Goal: Task Accomplishment & Management: Manage account settings

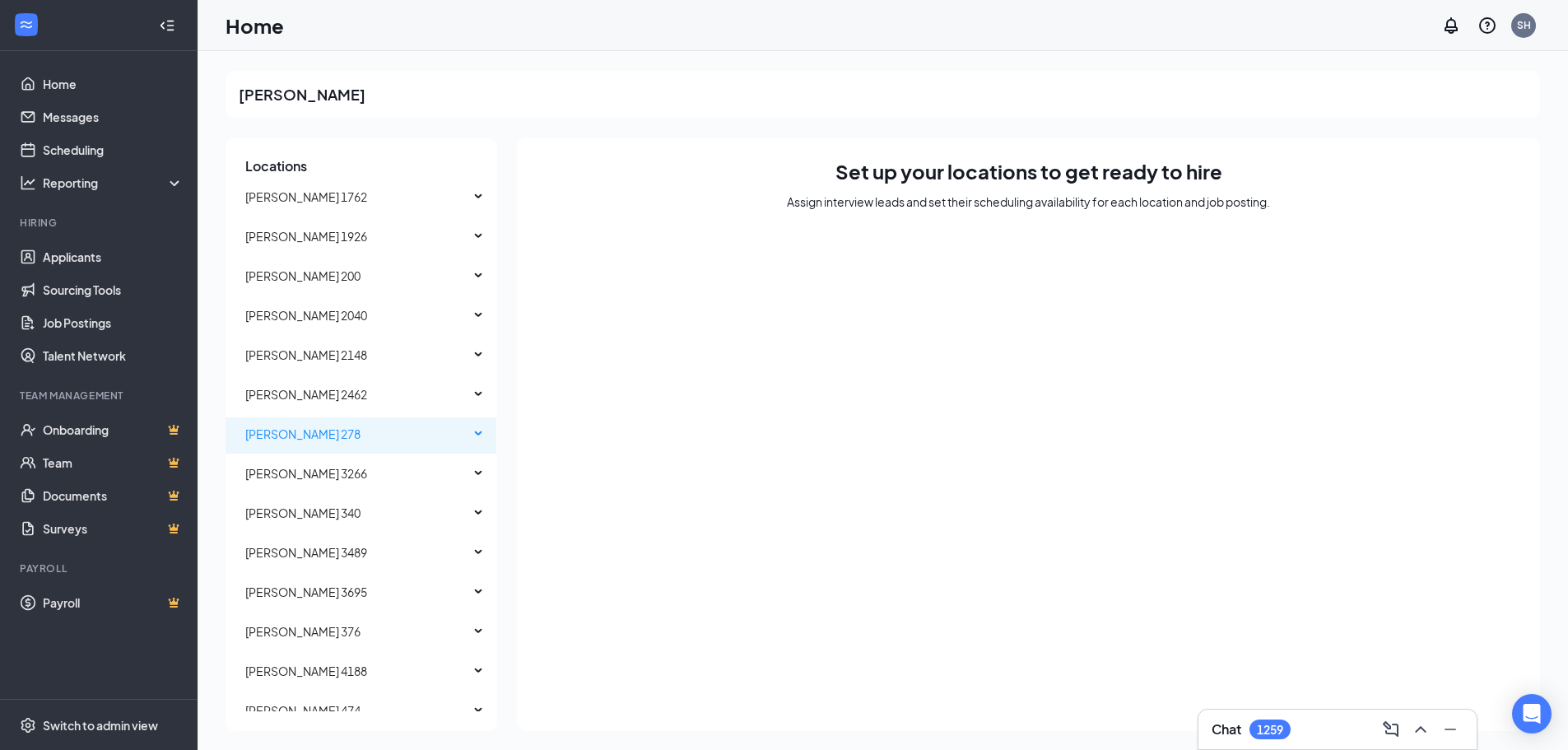
scroll to position [699, 0]
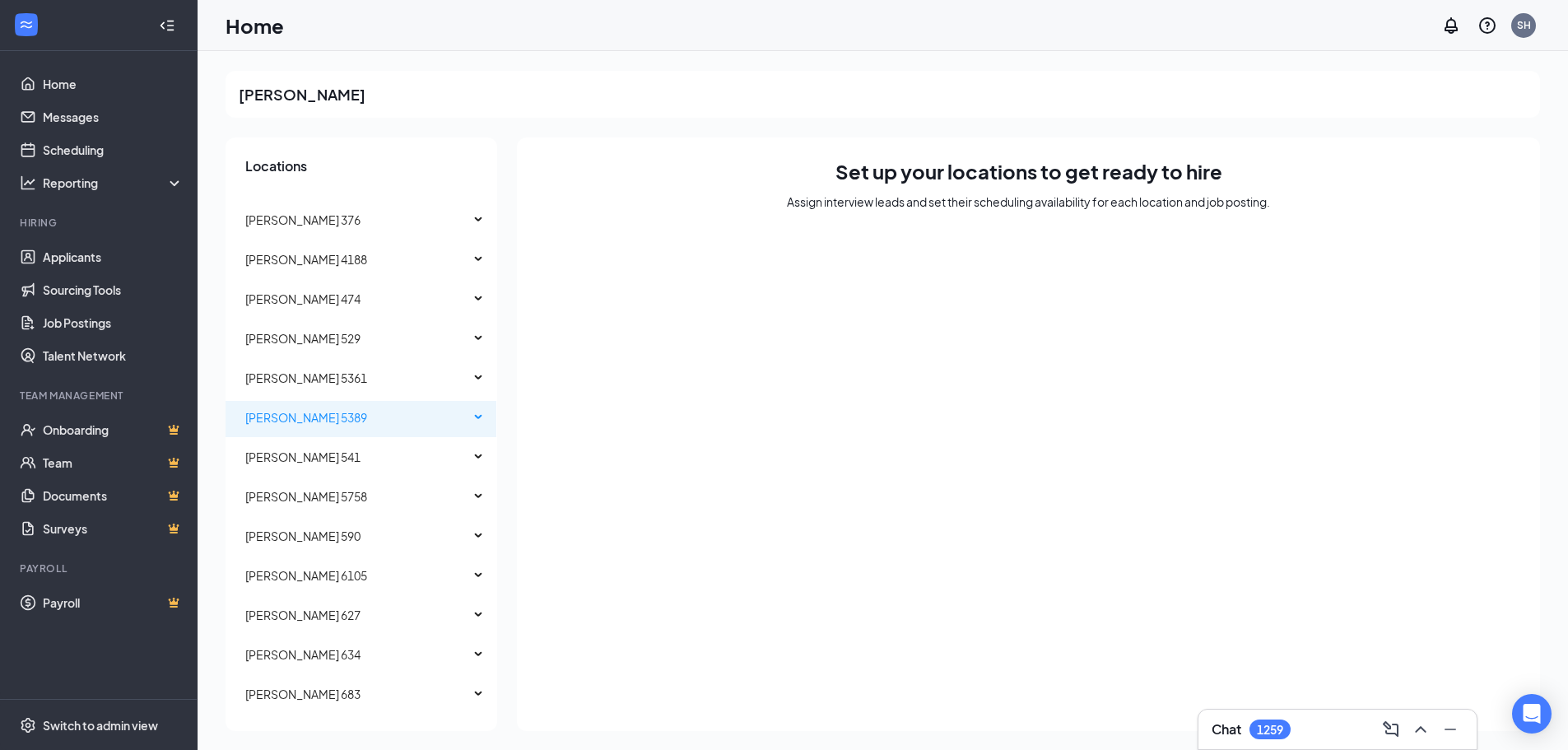
click at [333, 417] on span "[PERSON_NAME] 5389" at bounding box center [306, 417] width 122 height 15
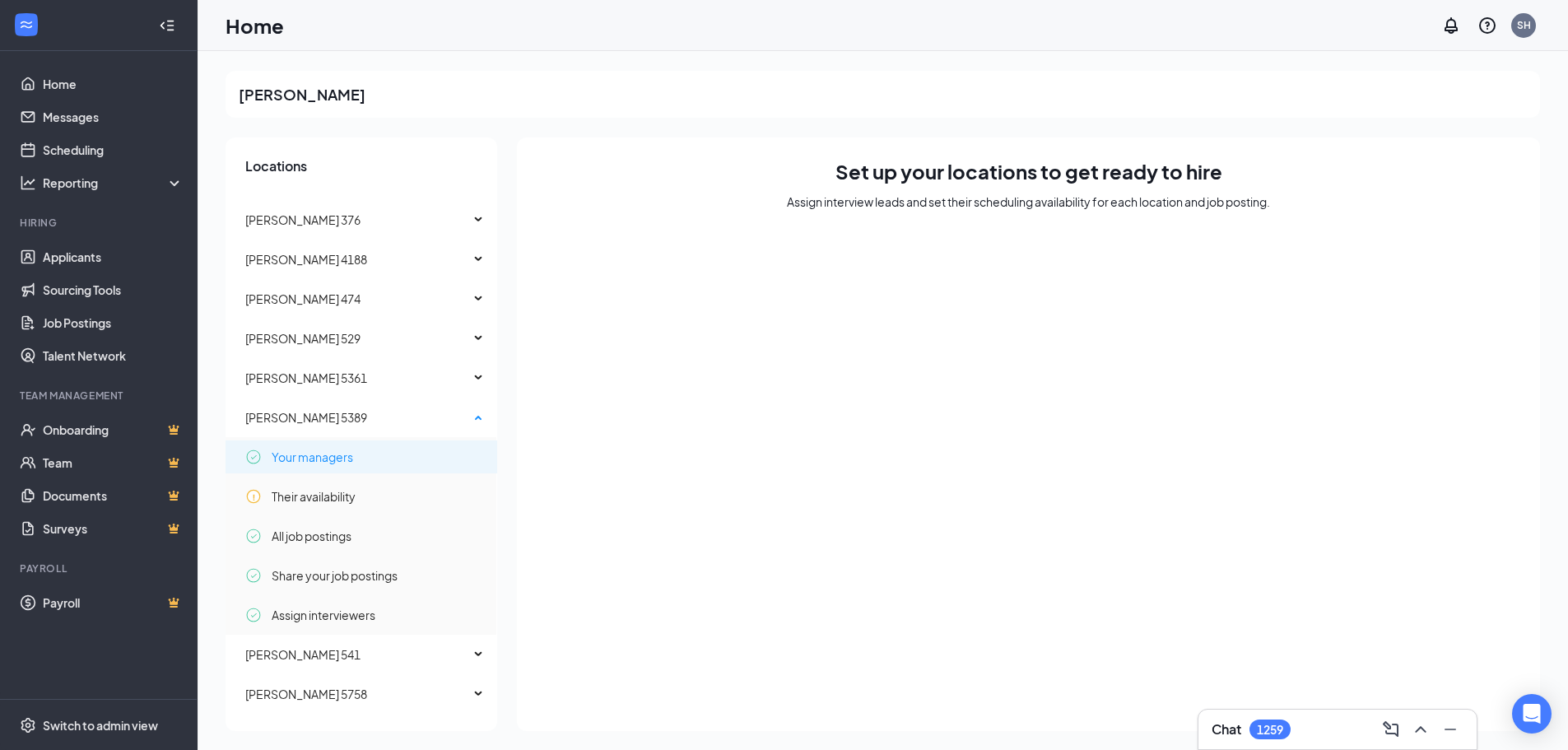
click at [341, 456] on span "Your managers" at bounding box center [312, 456] width 82 height 33
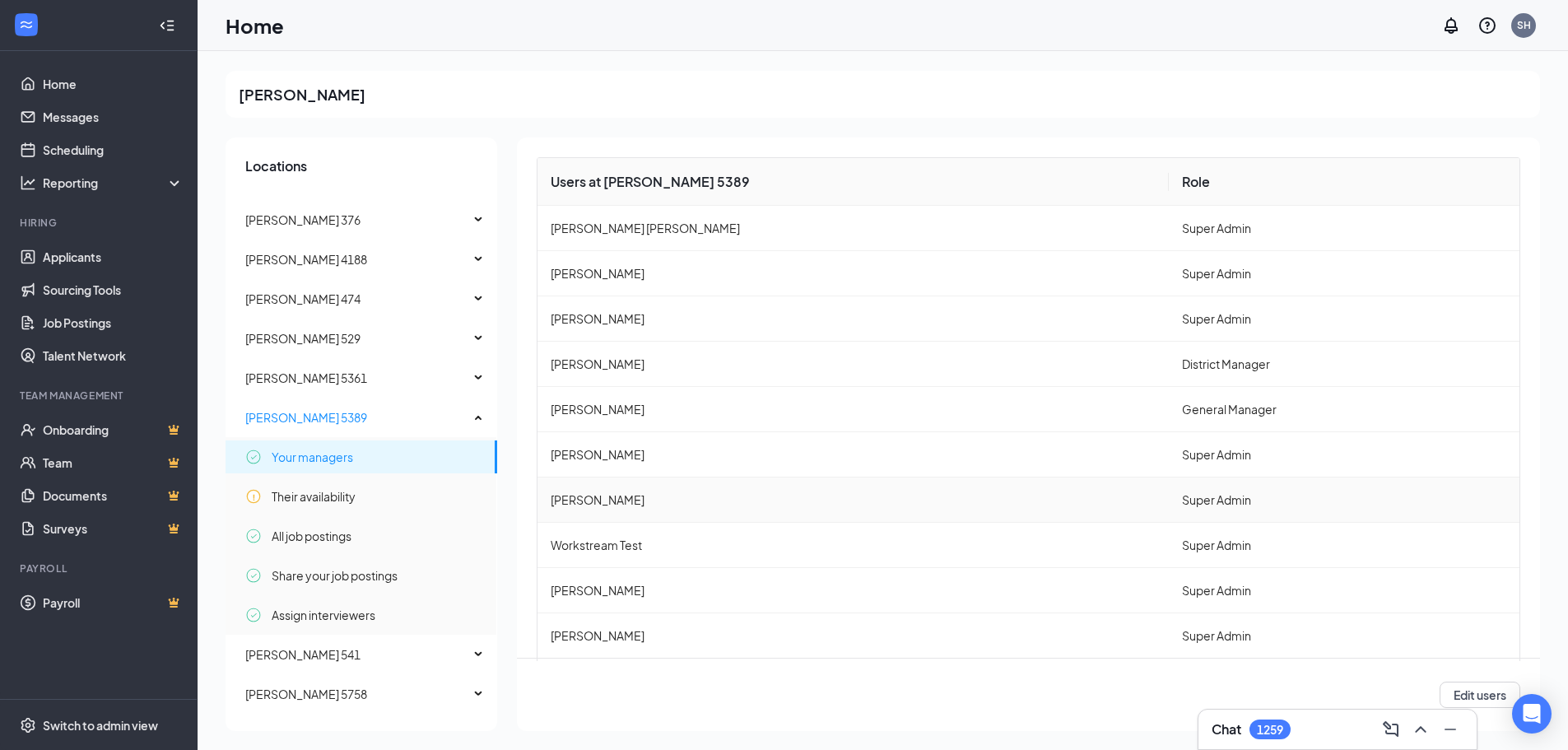
scroll to position [107, 0]
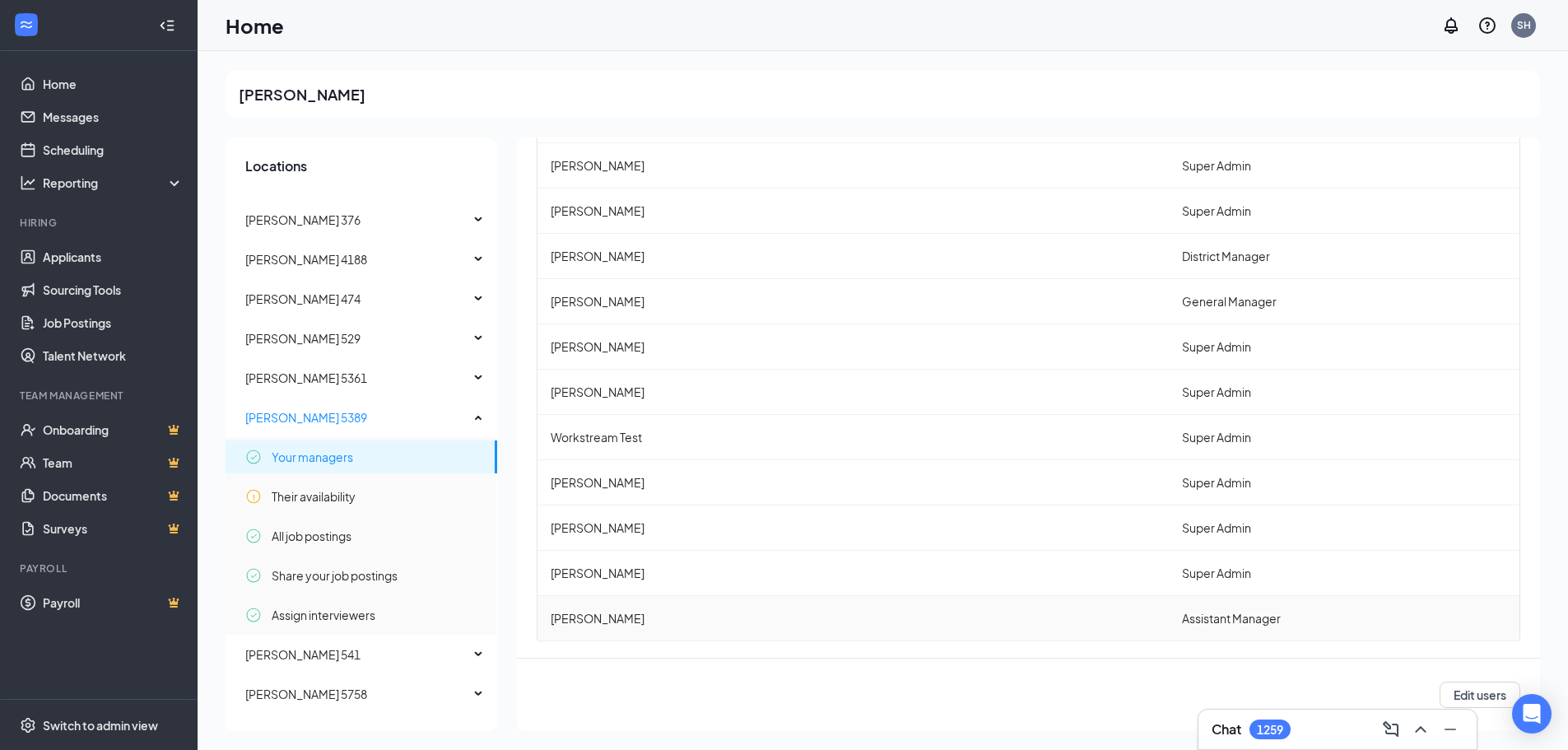
click at [1430, 618] on td "Assistant Manager" at bounding box center [1344, 618] width 351 height 46
click at [1480, 690] on button "Edit users" at bounding box center [1480, 693] width 81 height 27
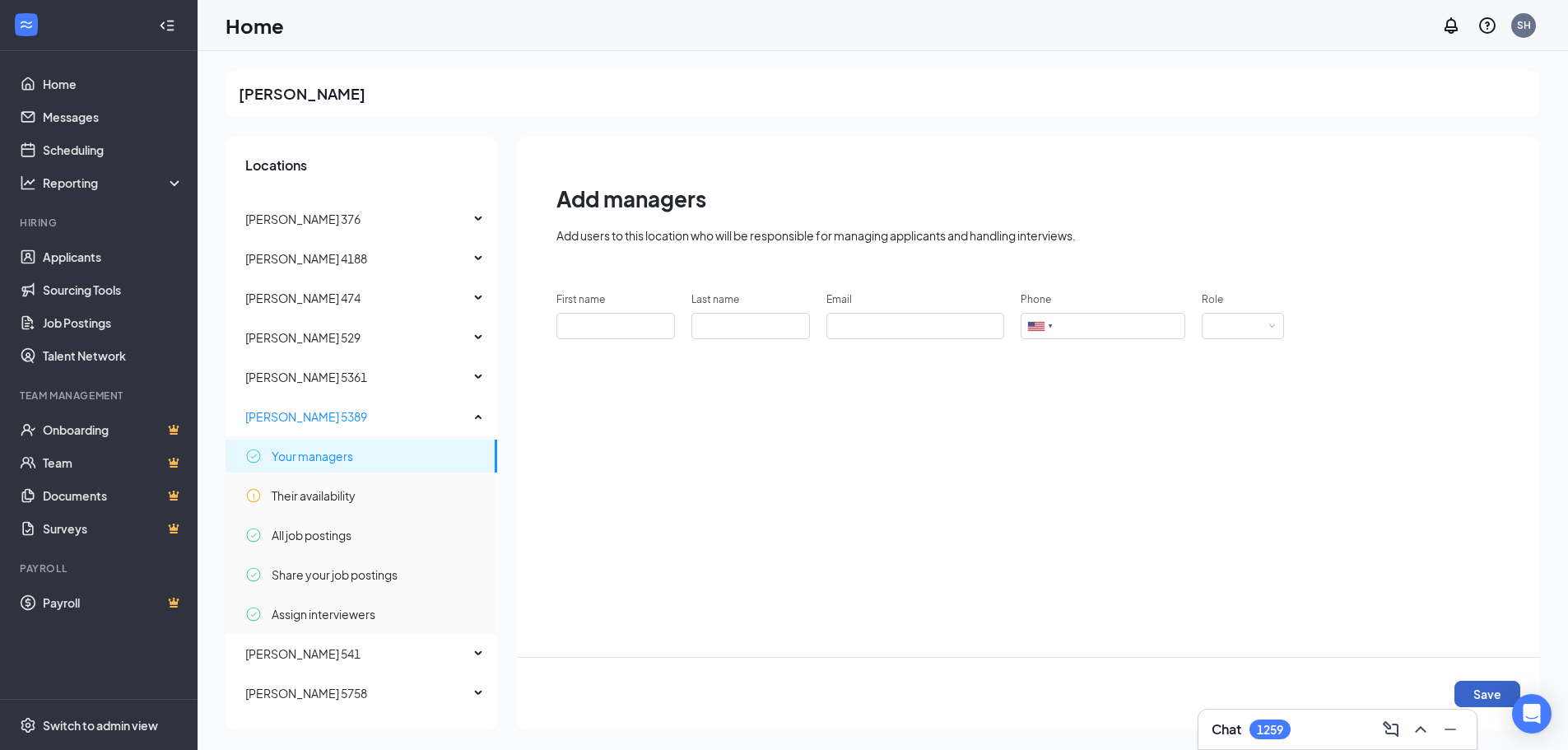
scroll to position [0, 0]
click at [351, 497] on span "Their availability" at bounding box center [314, 495] width 84 height 33
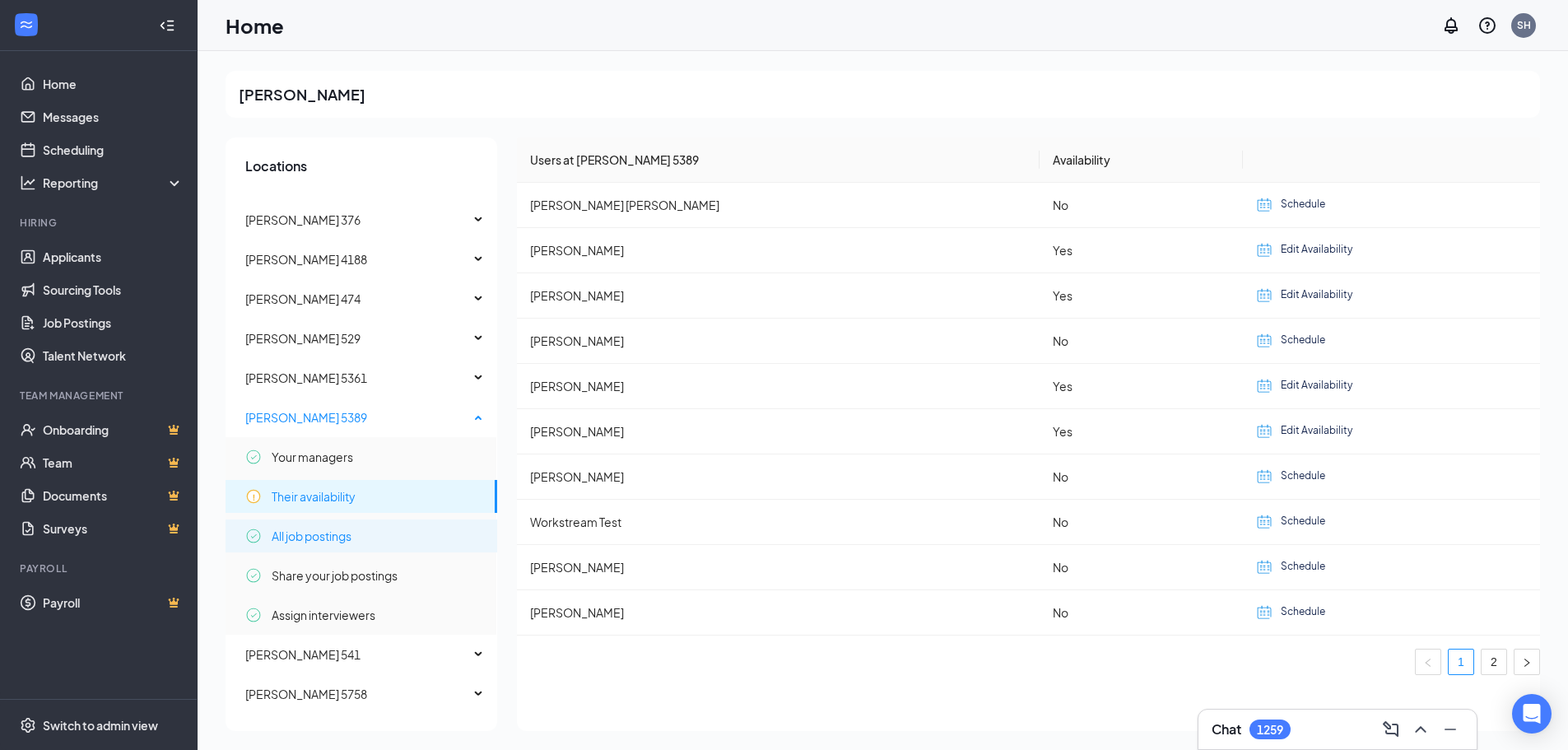
click at [333, 541] on span "All job postings" at bounding box center [311, 535] width 80 height 33
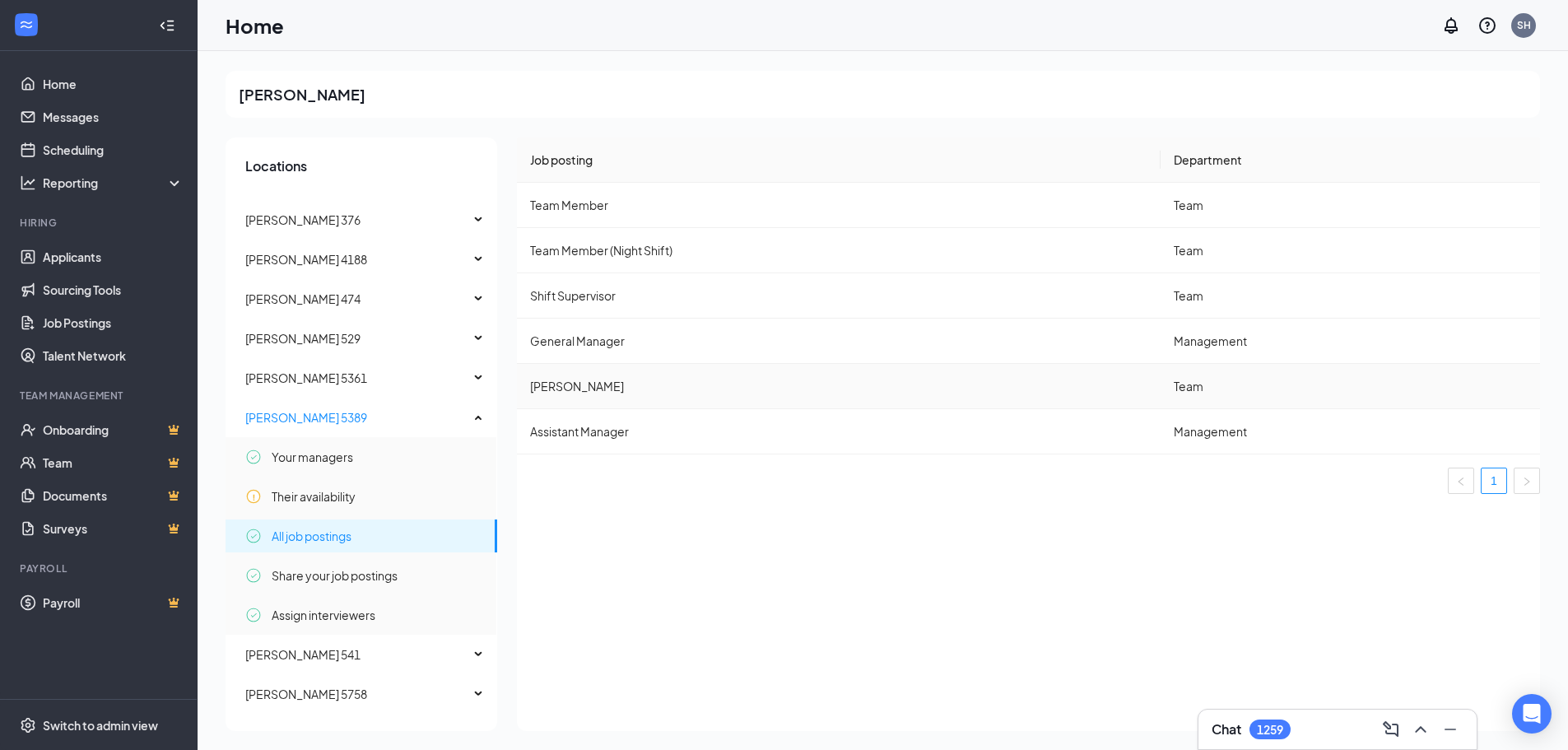
scroll to position [1, 0]
click at [324, 575] on span "Share your job postings" at bounding box center [334, 574] width 126 height 33
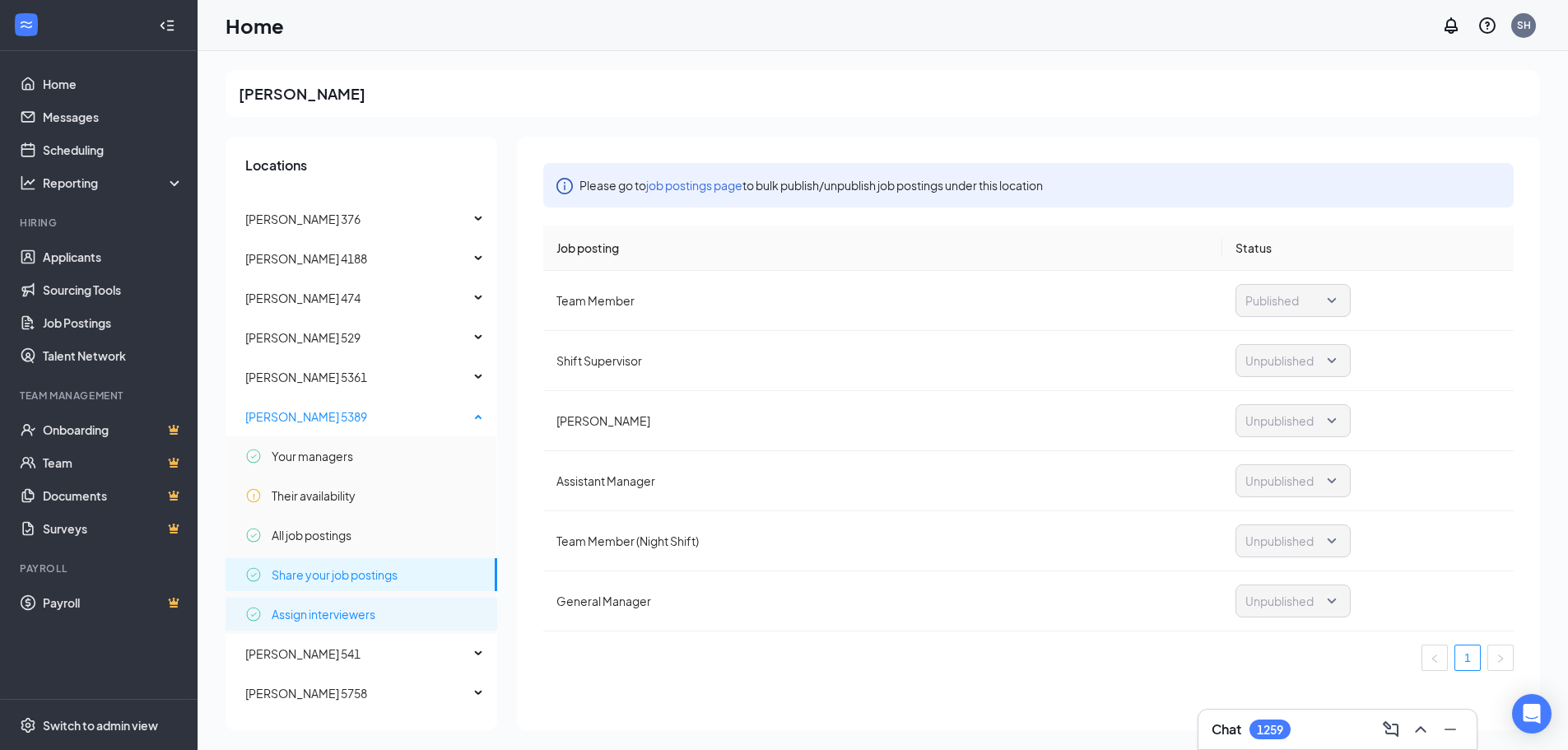
click at [345, 617] on span "Assign interviewers" at bounding box center [323, 613] width 104 height 33
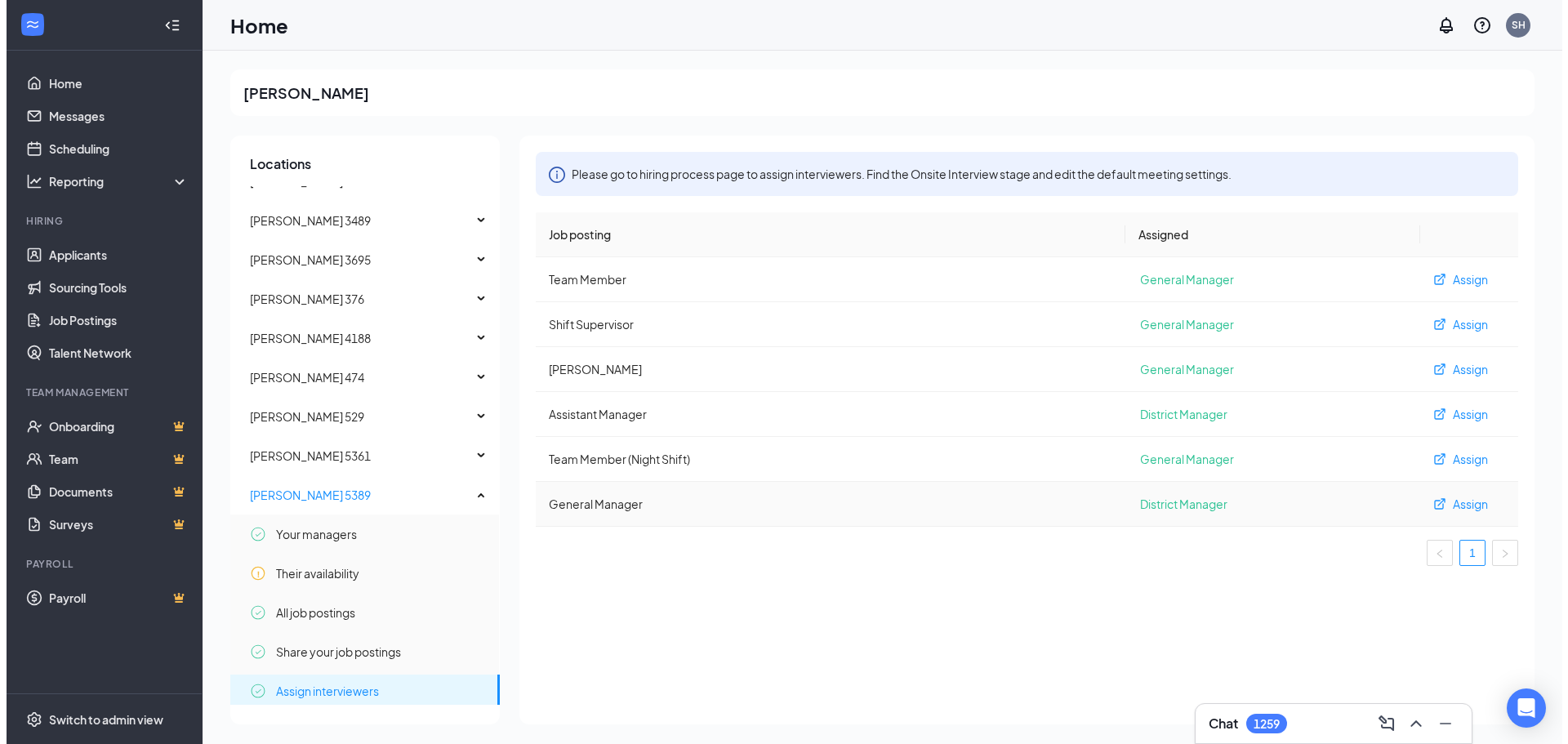
scroll to position [0, 0]
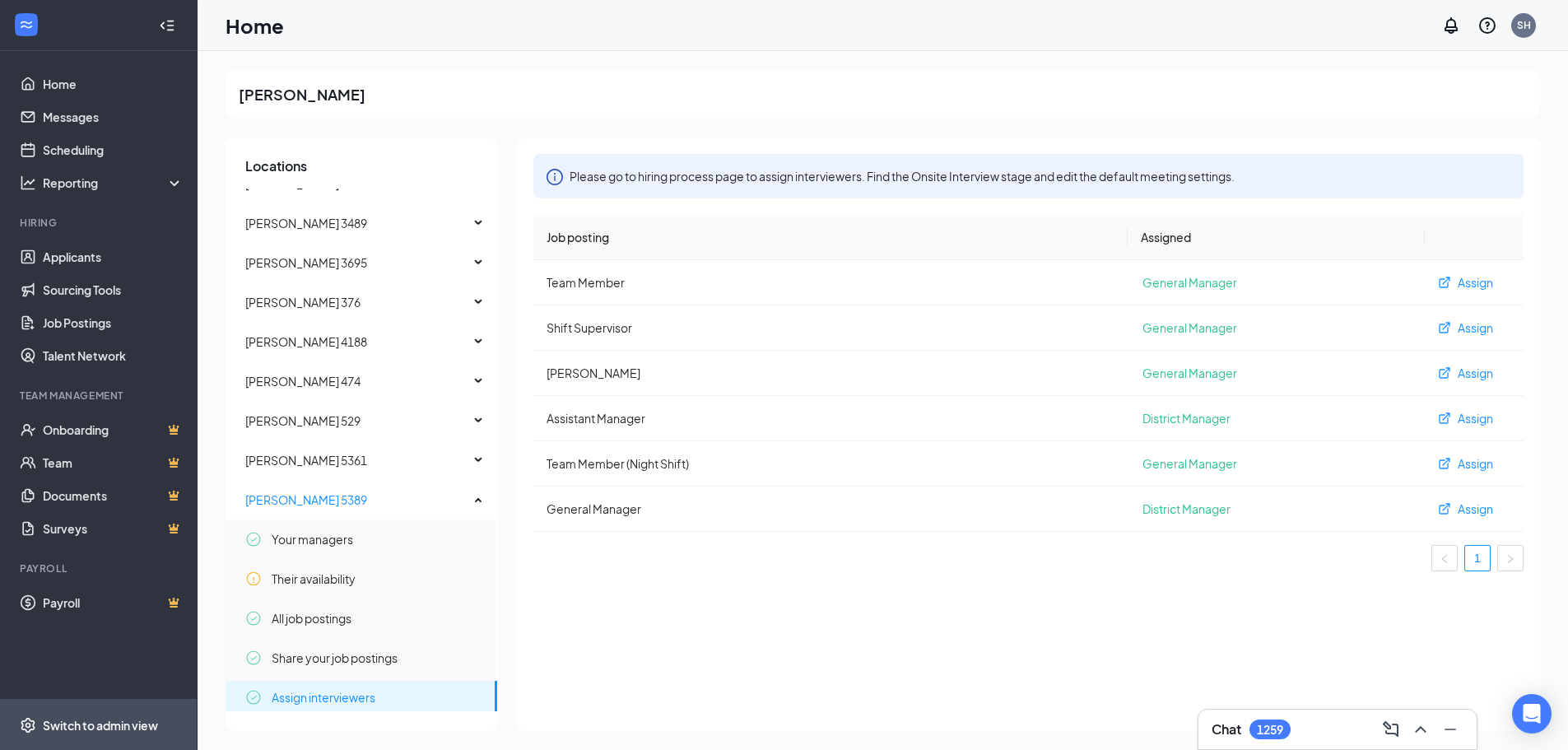
click at [125, 725] on div "Switch to admin view" at bounding box center [101, 724] width 115 height 16
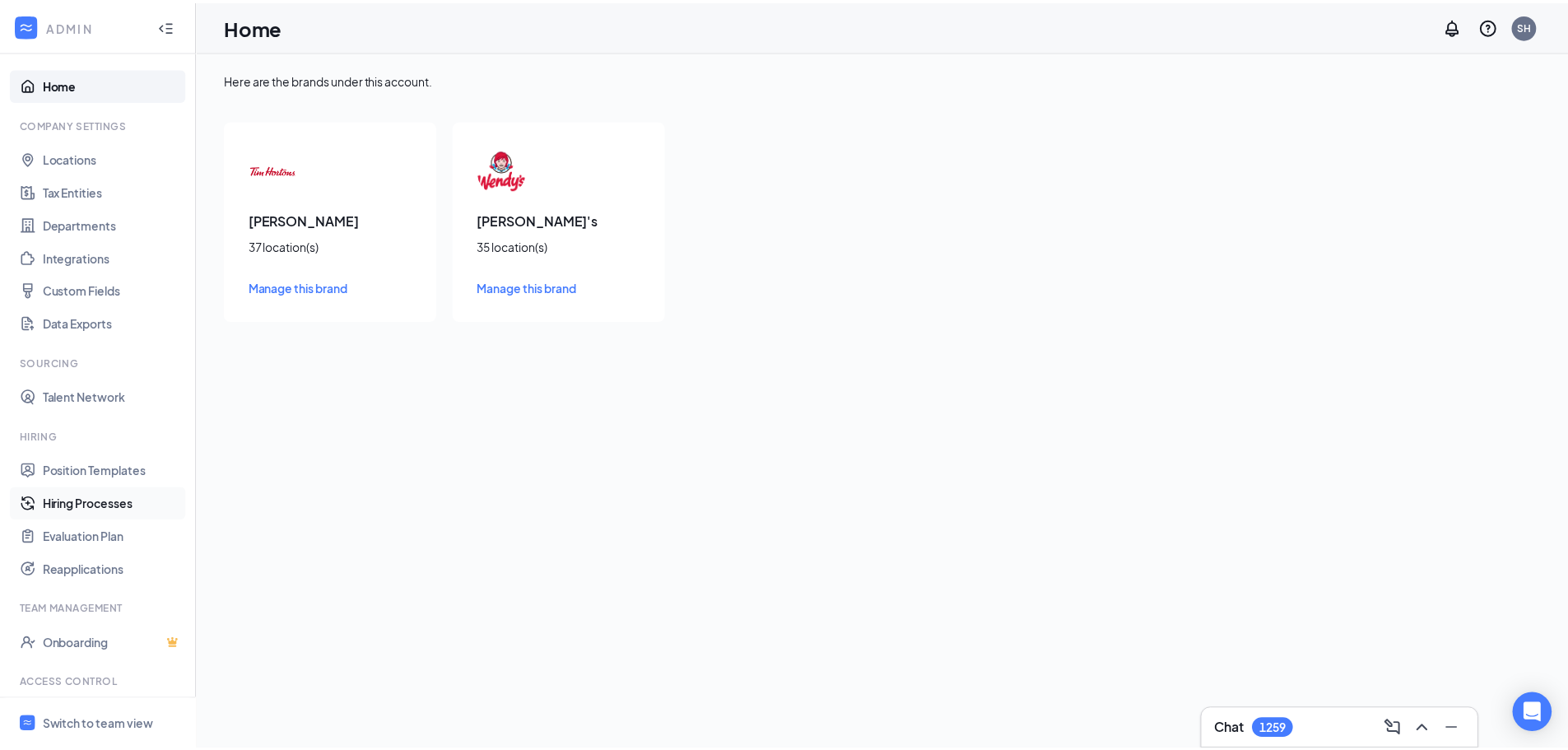
scroll to position [75, 0]
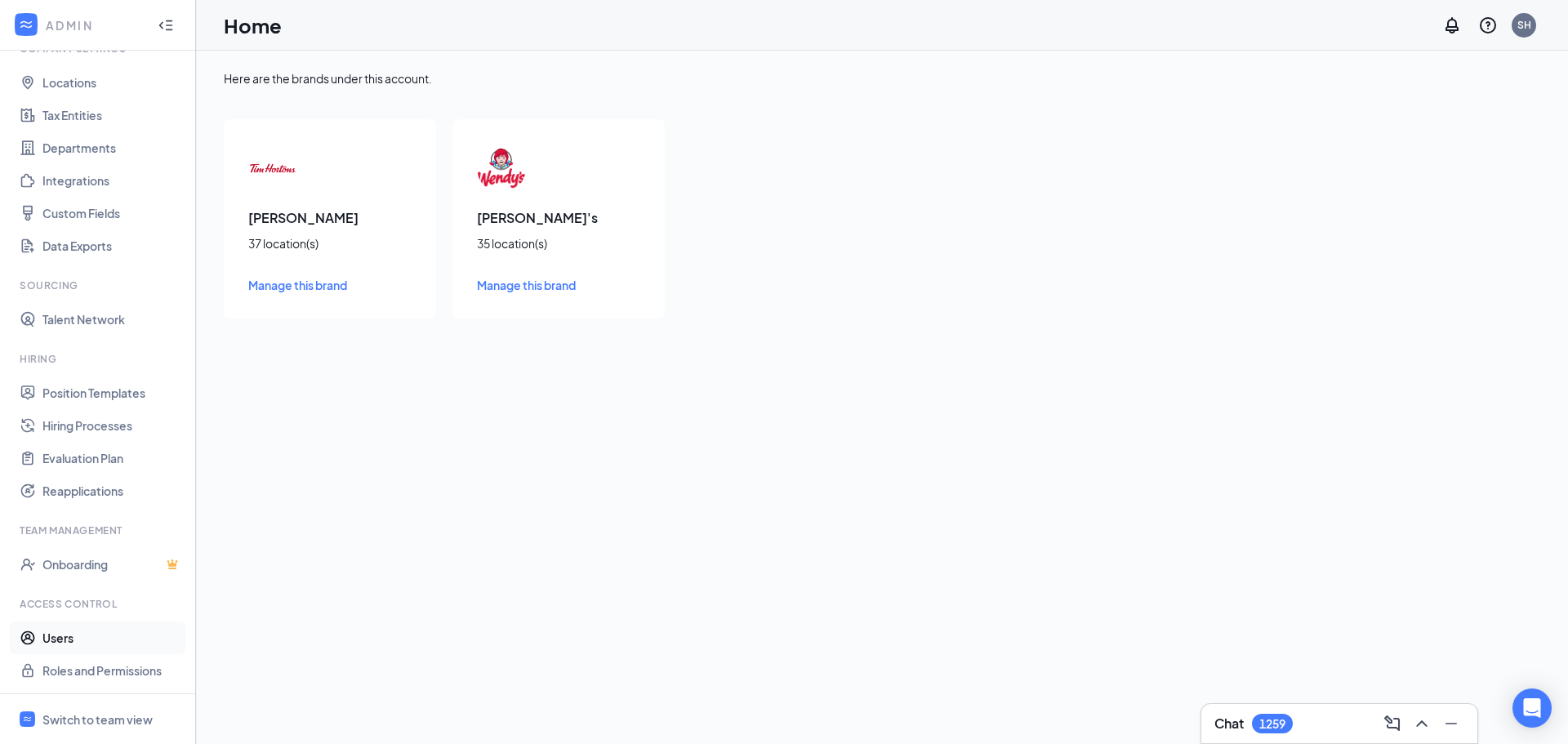
click at [59, 634] on link "Users" at bounding box center [113, 637] width 140 height 32
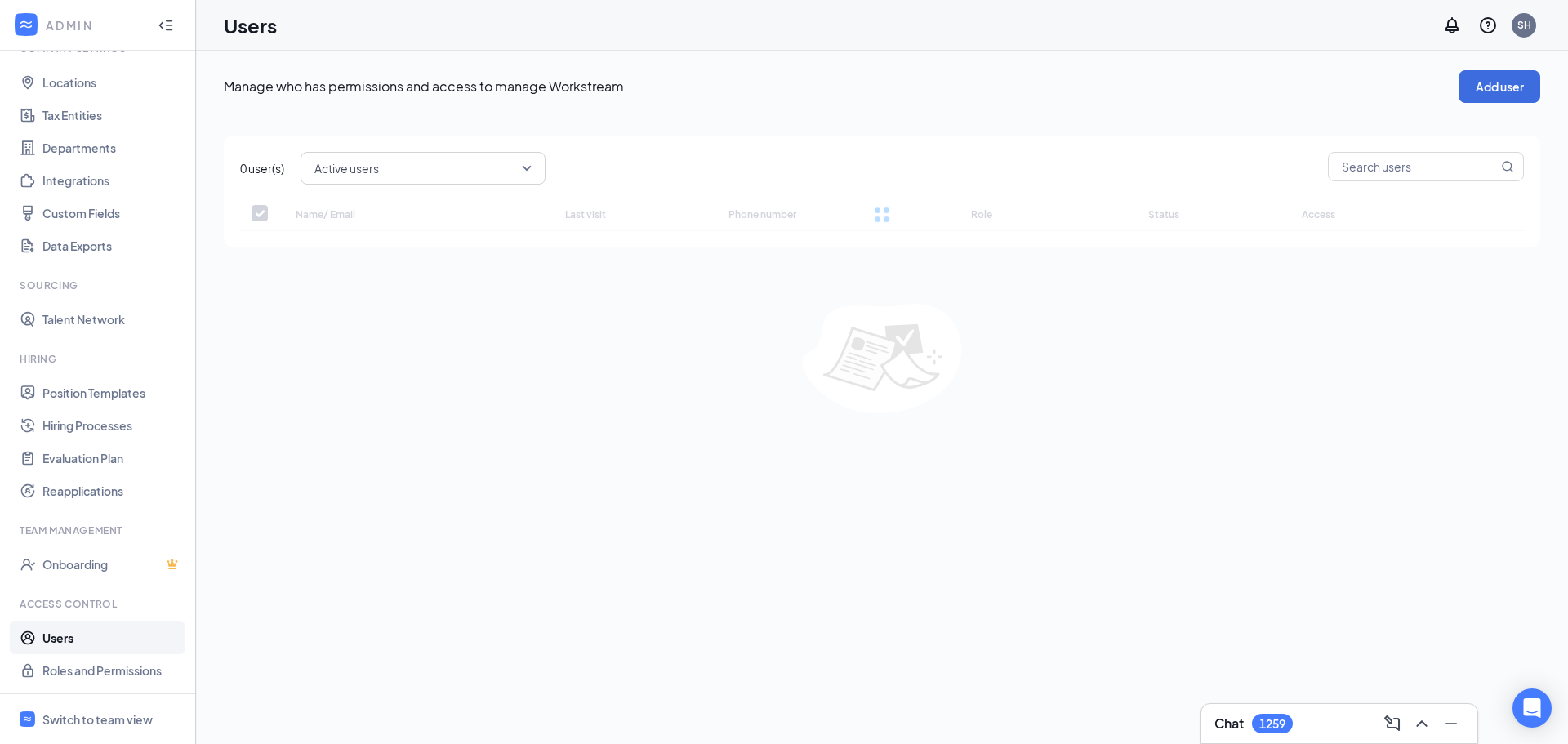
checkbox input "false"
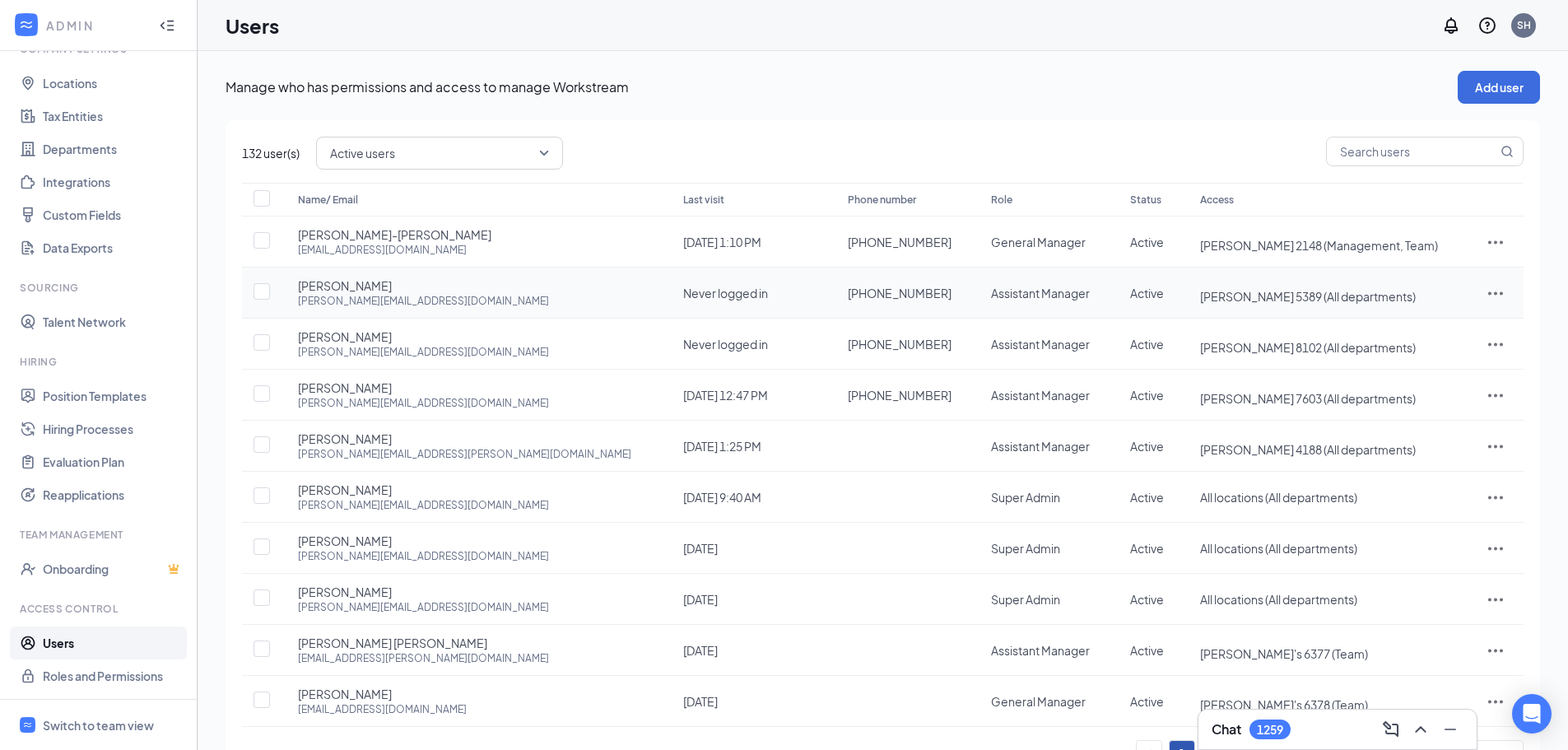
click at [1493, 292] on icon "ActionsIcon" at bounding box center [1495, 293] width 20 height 20
click at [1422, 368] on span "Reset password" at bounding box center [1435, 365] width 88 height 15
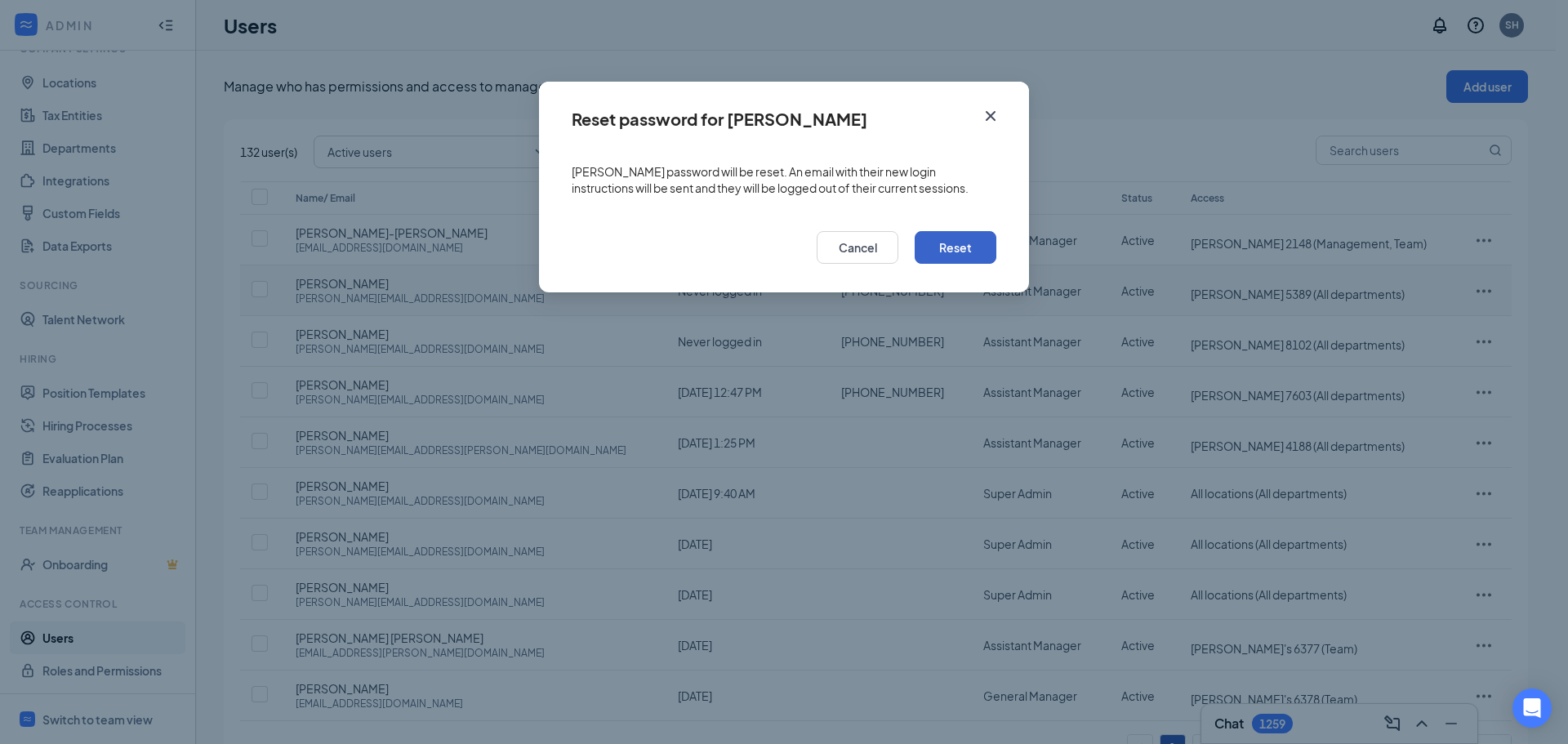
click at [969, 239] on button "Reset" at bounding box center [956, 247] width 82 height 32
